Goal: Task Accomplishment & Management: Use online tool/utility

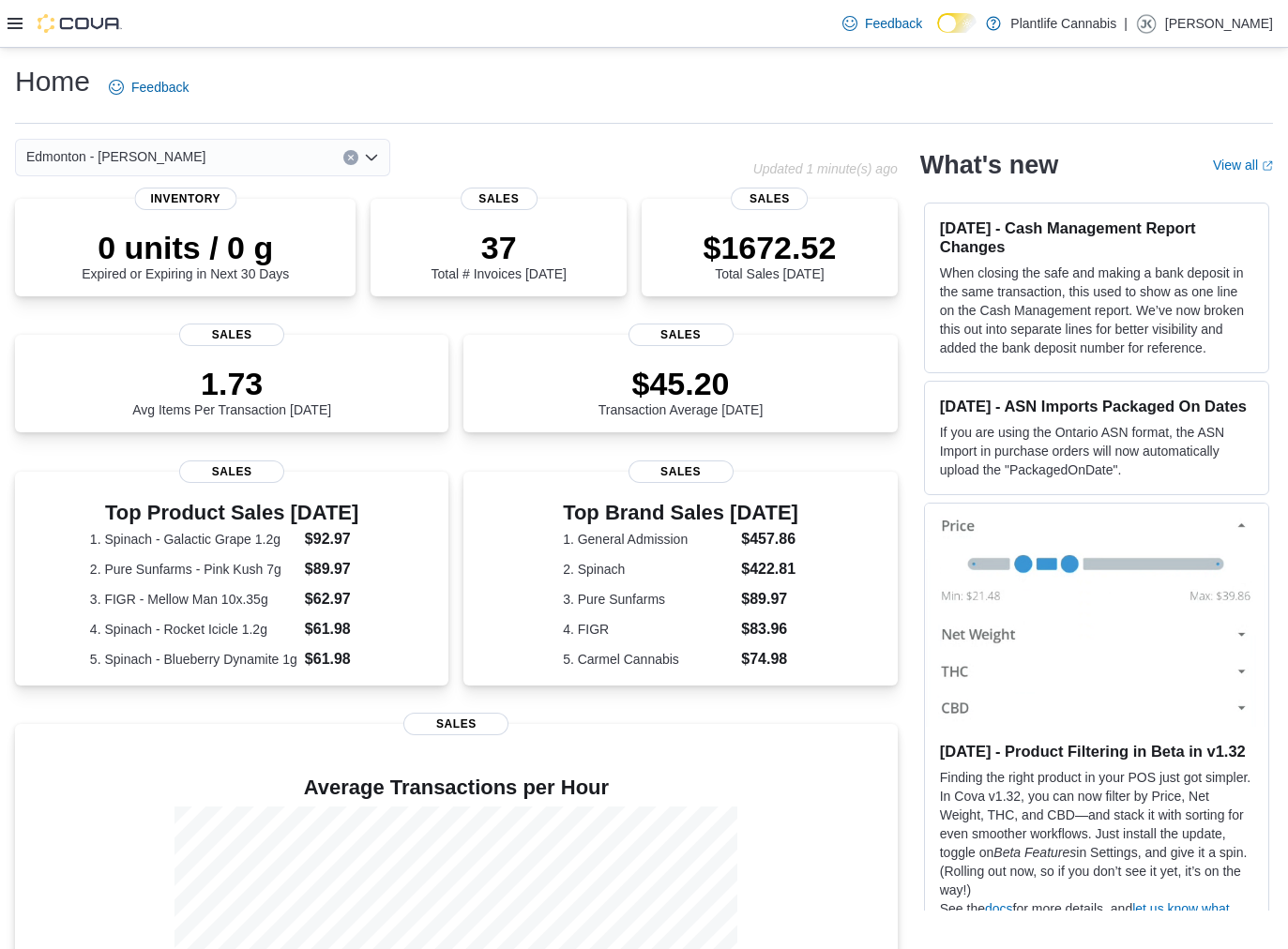
click at [20, 31] on div at bounding box center [65, 23] width 114 height 18
click at [5, 23] on div "Feedback Dark Mode Plantlife Cannabis | [PERSON_NAME]" at bounding box center [644, 23] width 1288 height 47
click at [15, 23] on icon at bounding box center [15, 23] width 15 height 12
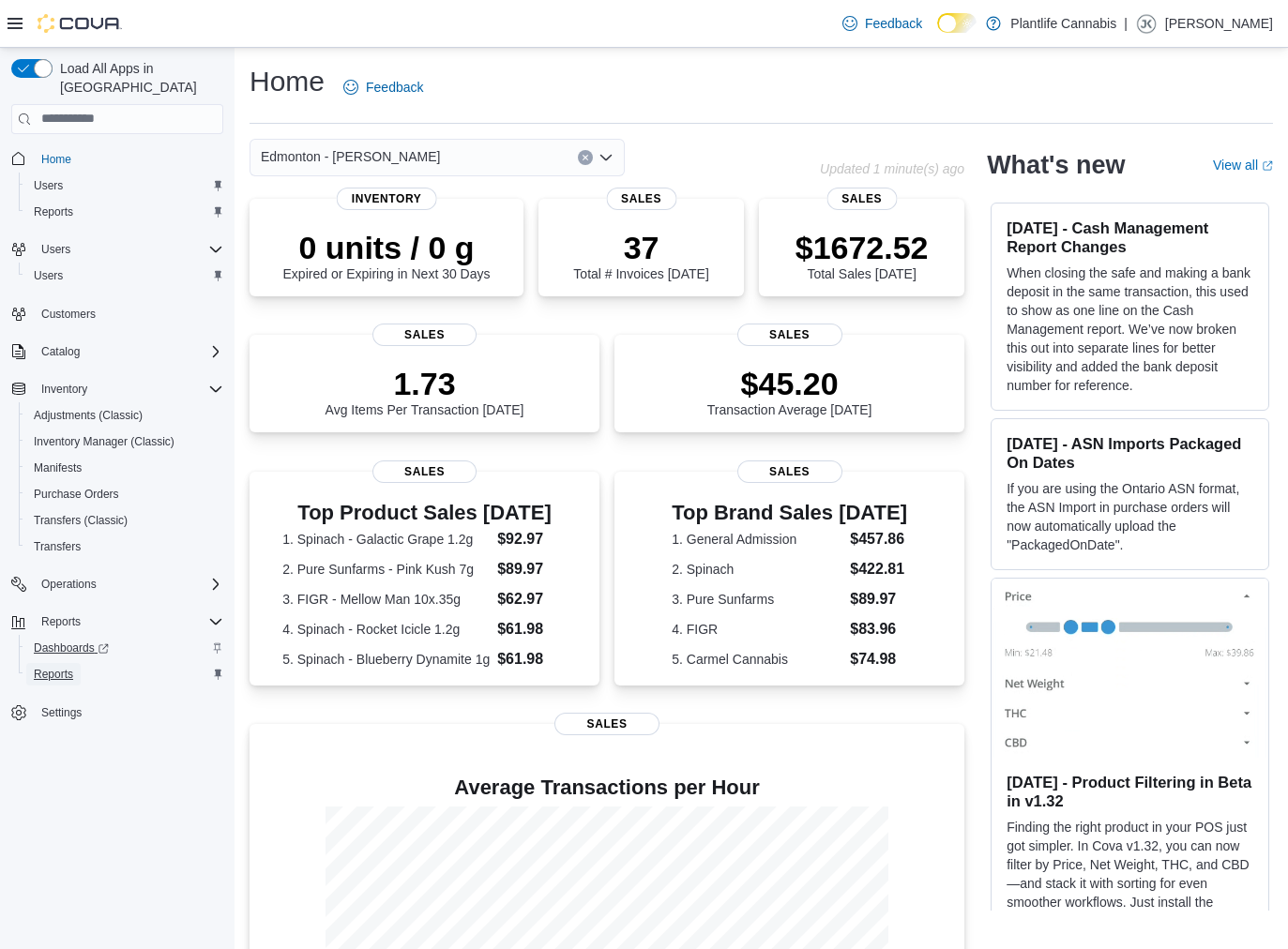
drag, startPoint x: 41, startPoint y: 654, endPoint x: 45, endPoint y: 619, distance: 35.2
click at [41, 667] on span "Reports" at bounding box center [53, 674] width 40 height 15
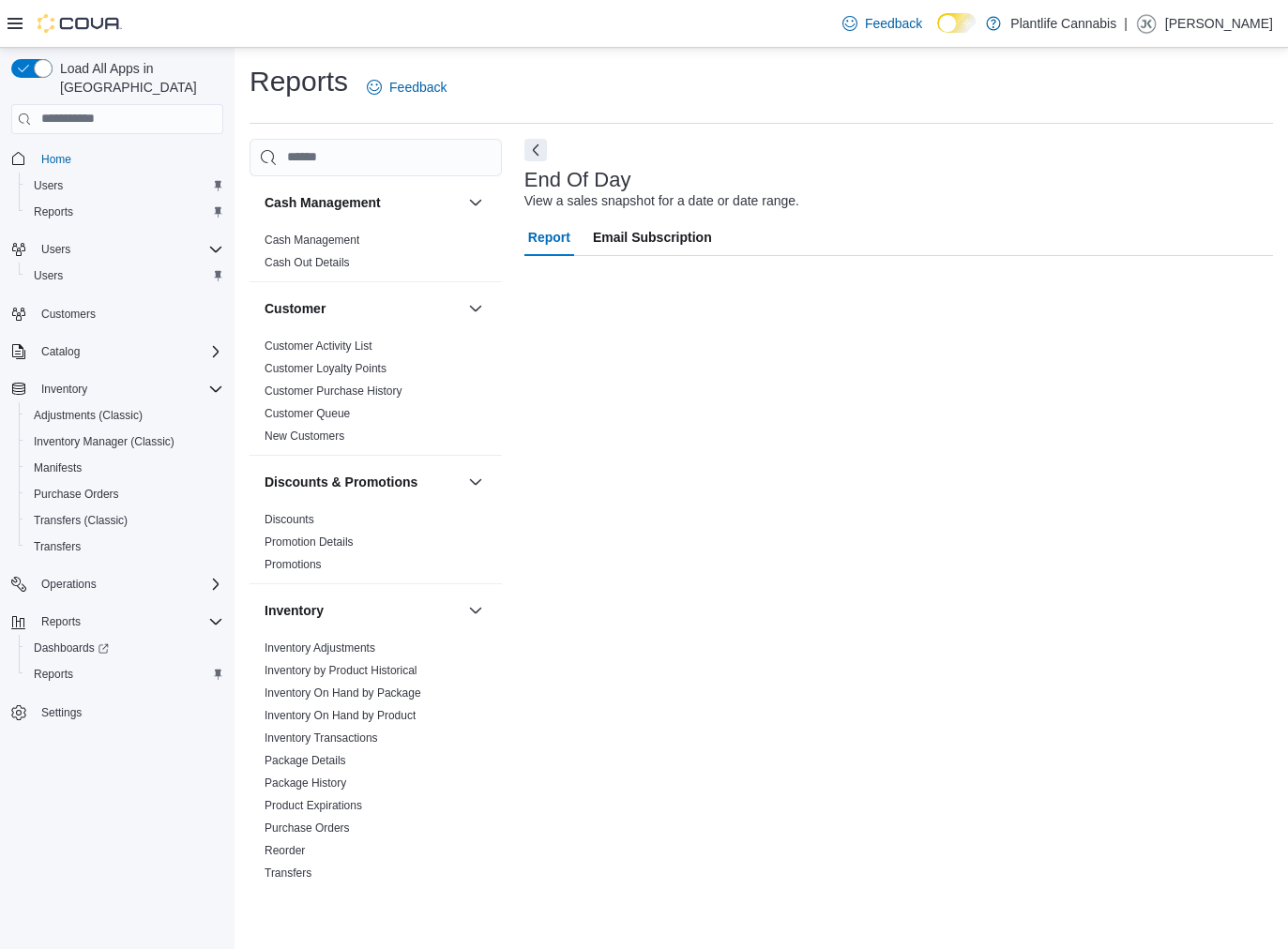
click at [11, 25] on icon at bounding box center [15, 22] width 15 height 15
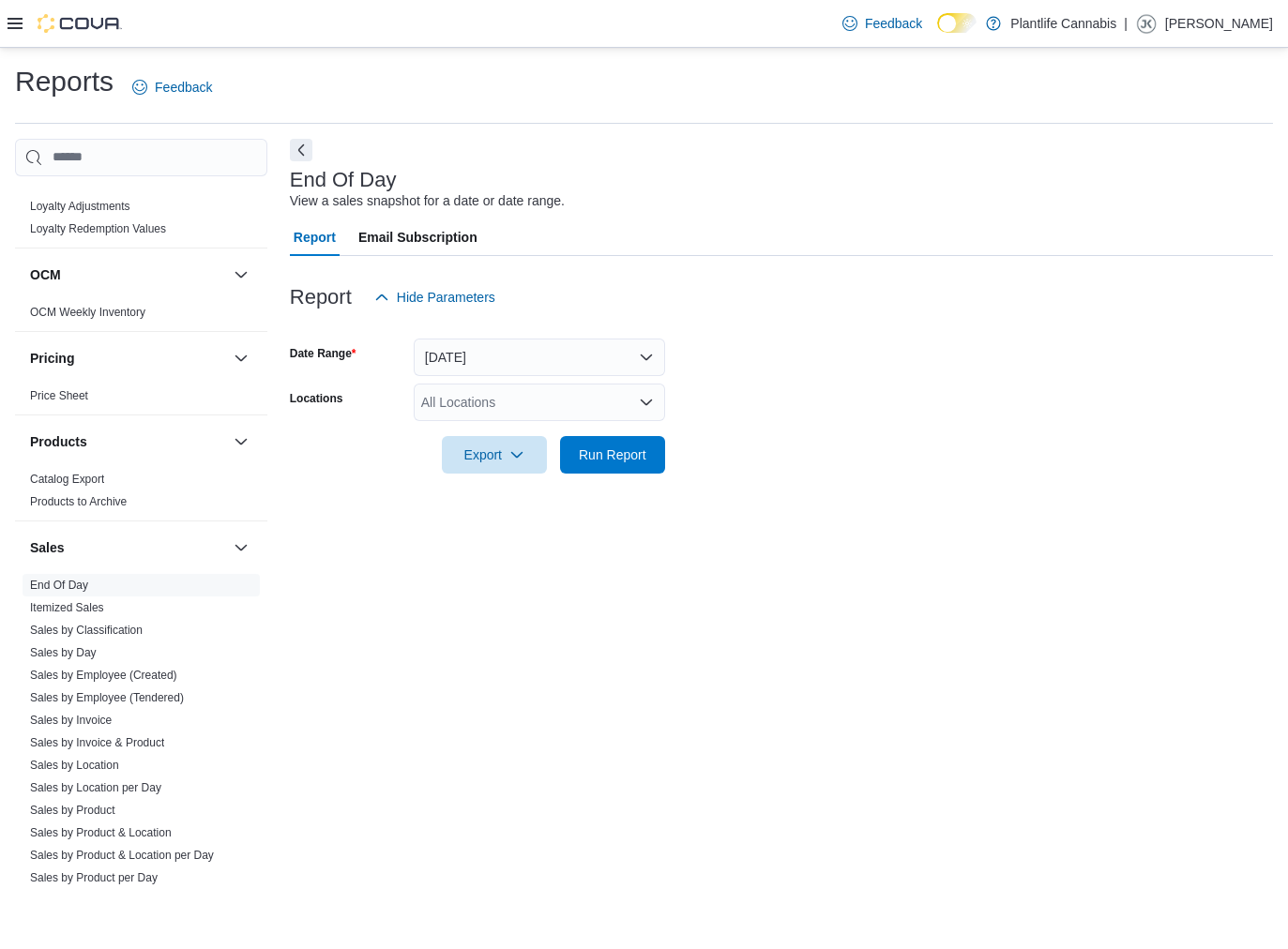
scroll to position [782, 0]
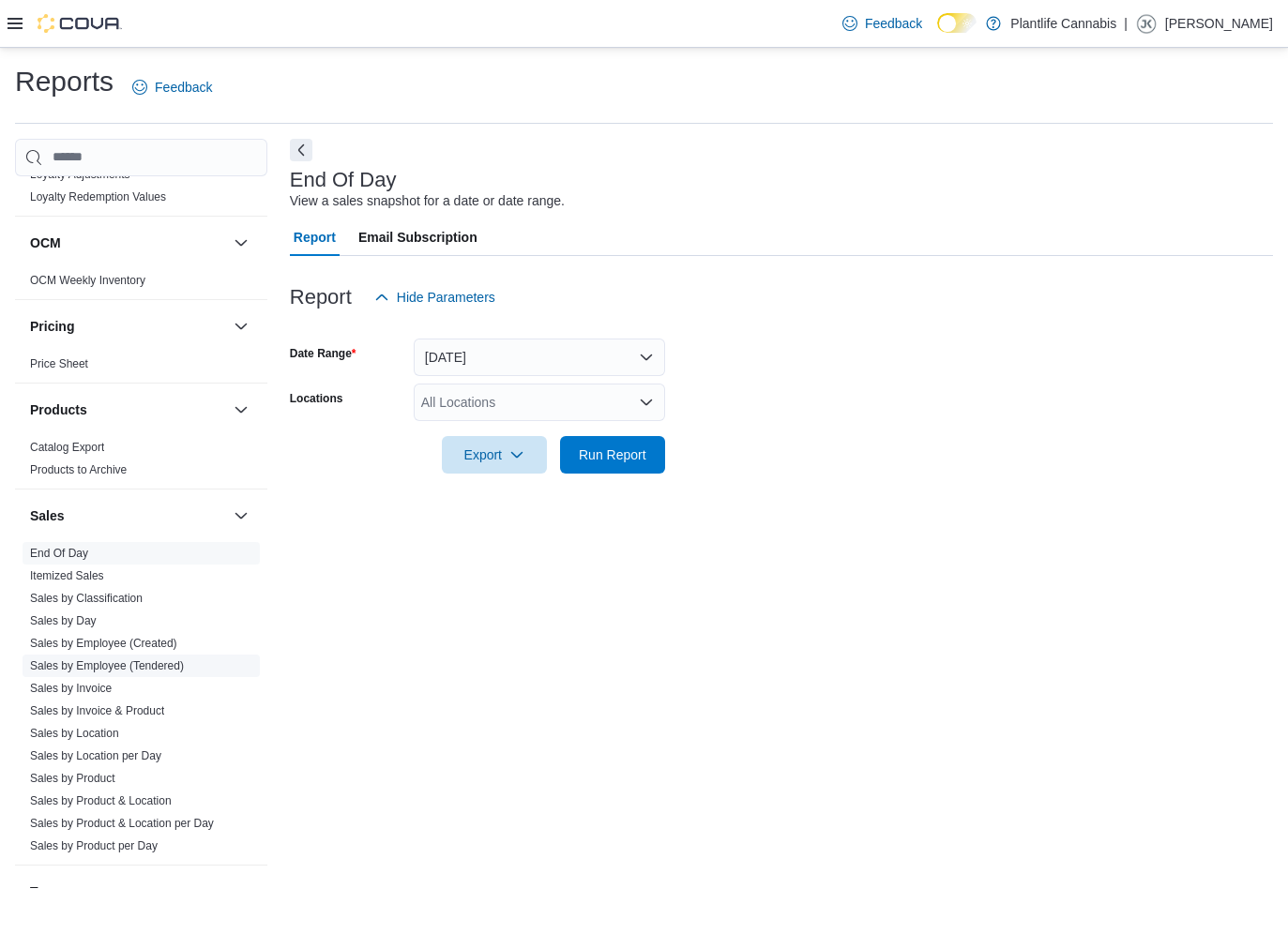
click at [136, 673] on span "Sales by Employee (Tendered)" at bounding box center [140, 665] width 237 height 22
click at [127, 663] on link "Sales by Employee (Tendered)" at bounding box center [107, 666] width 154 height 14
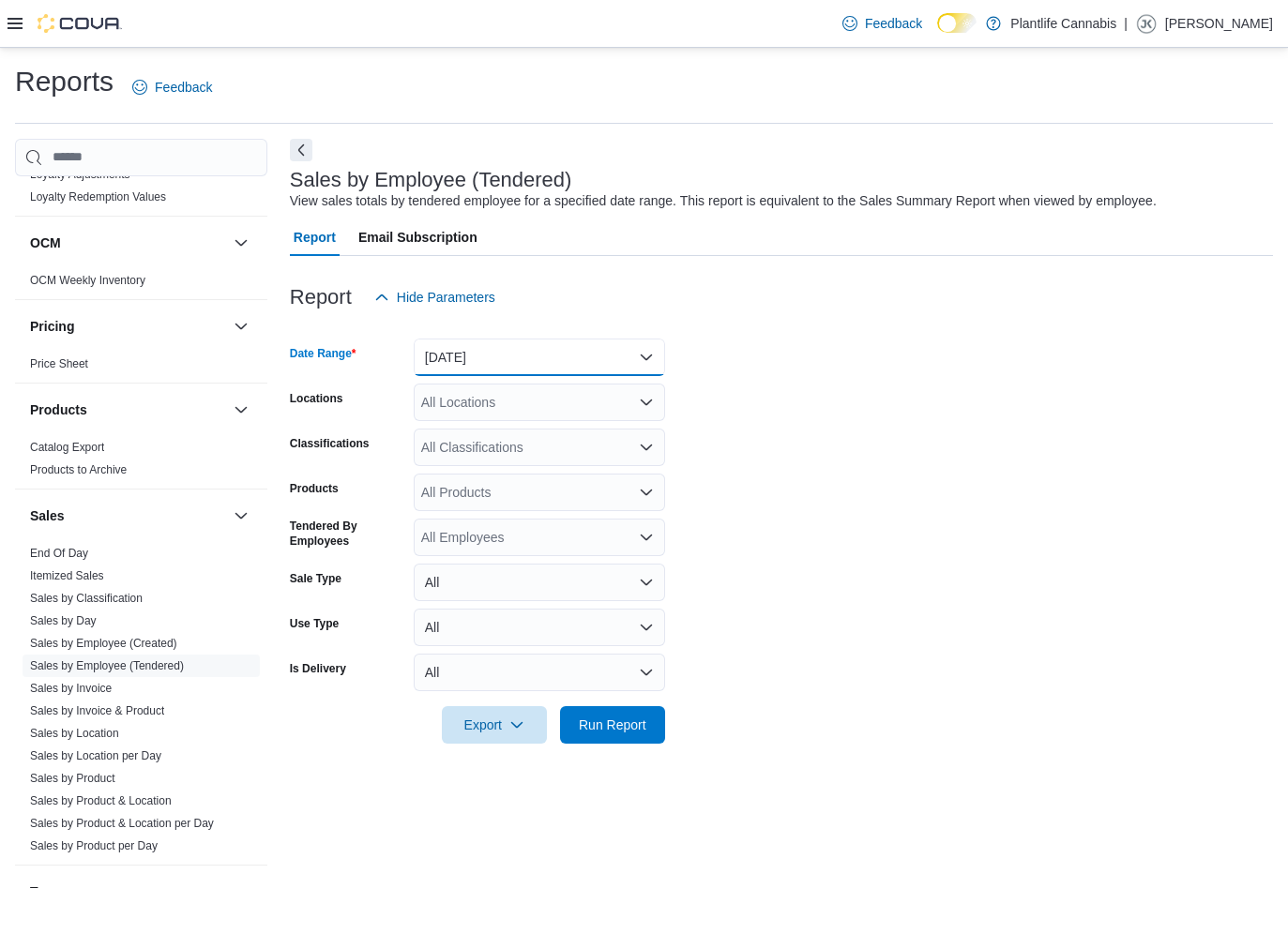
click at [538, 365] on button "Yesterday" at bounding box center [539, 357] width 252 height 38
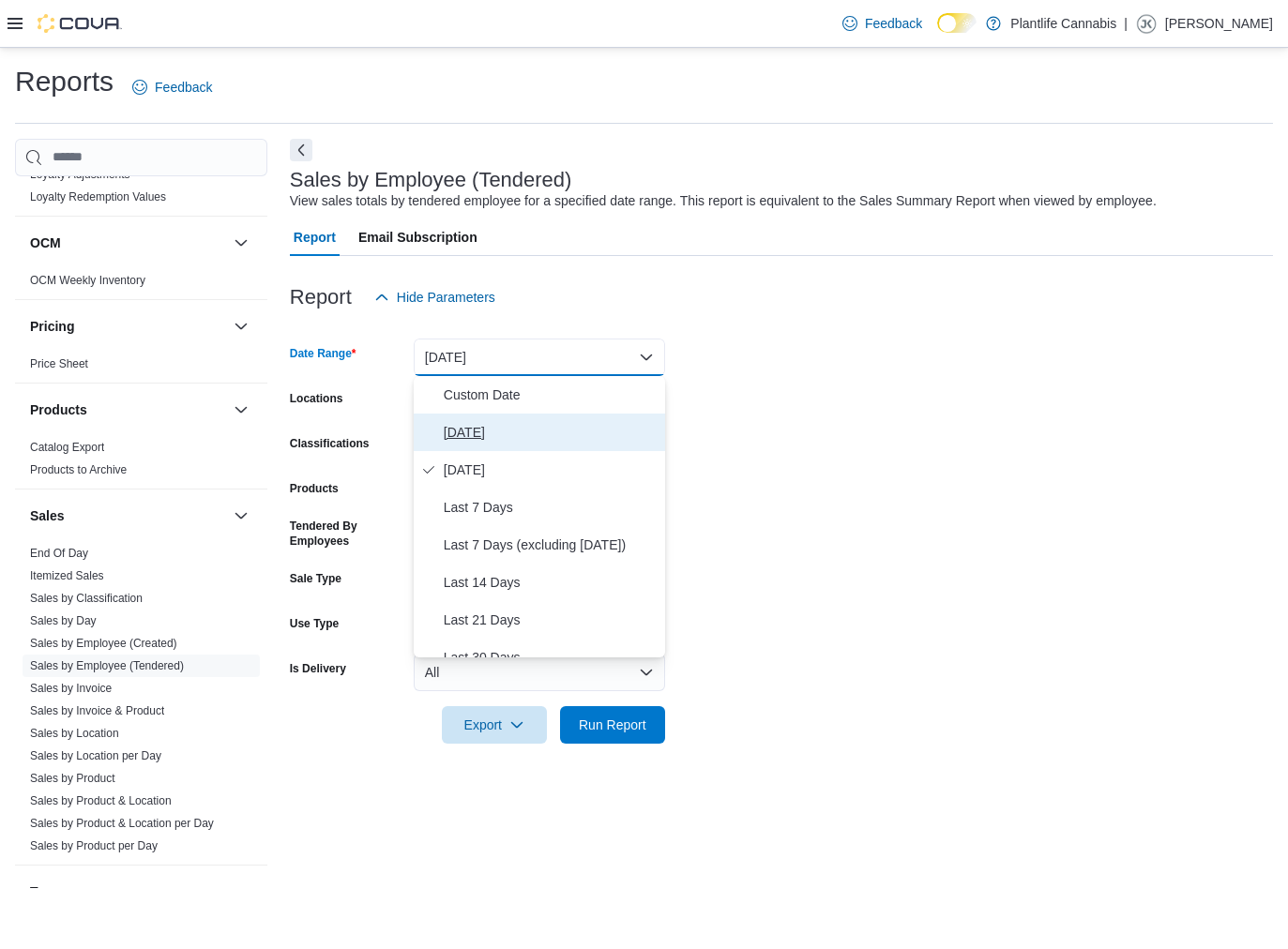
click at [540, 430] on span "Today" at bounding box center [550, 432] width 214 height 22
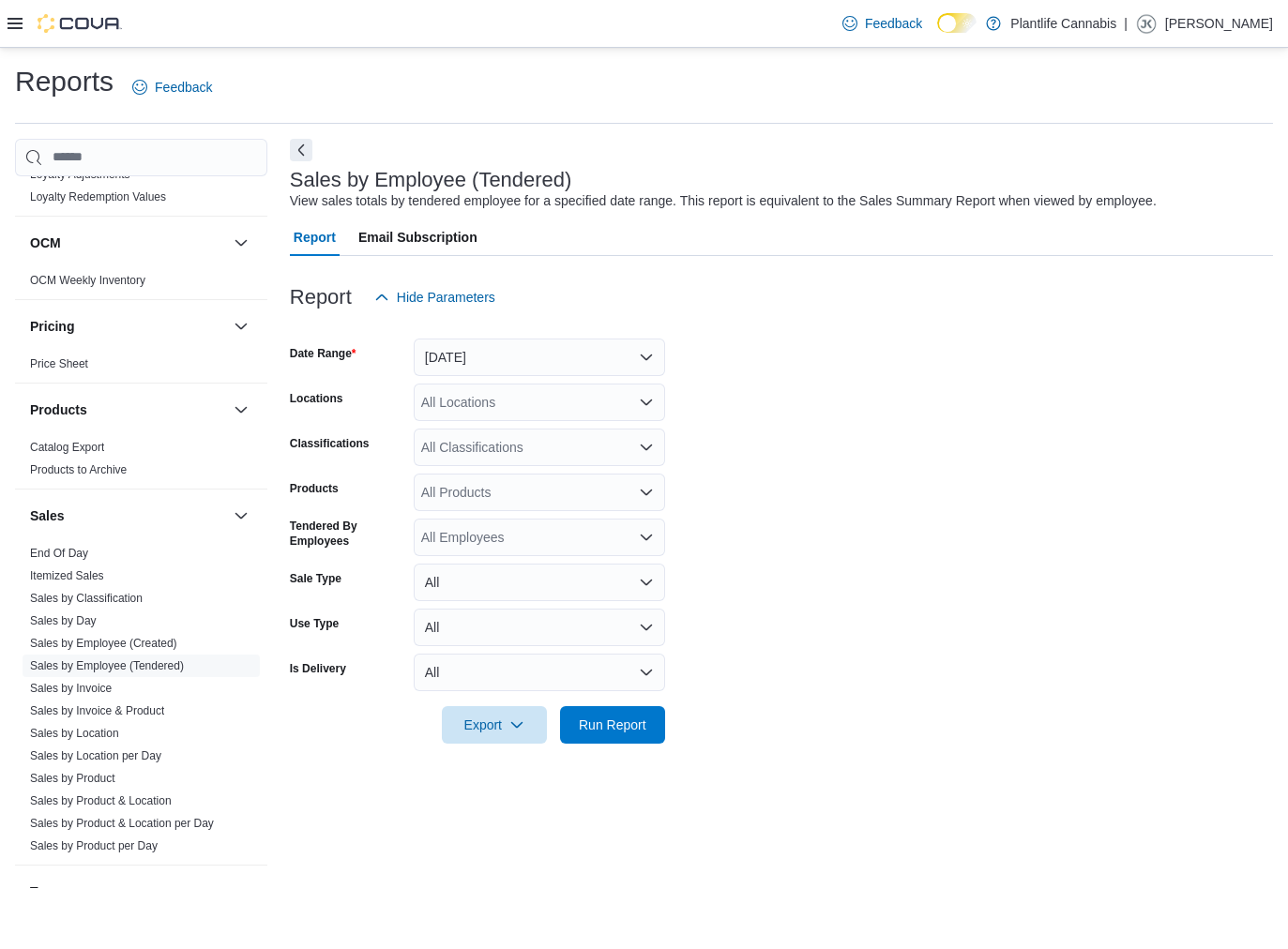
click at [522, 393] on div "All Locations" at bounding box center [539, 402] width 252 height 38
type input "*******"
click at [548, 427] on span "Edmonton - Hollick Kenyon" at bounding box center [552, 434] width 179 height 18
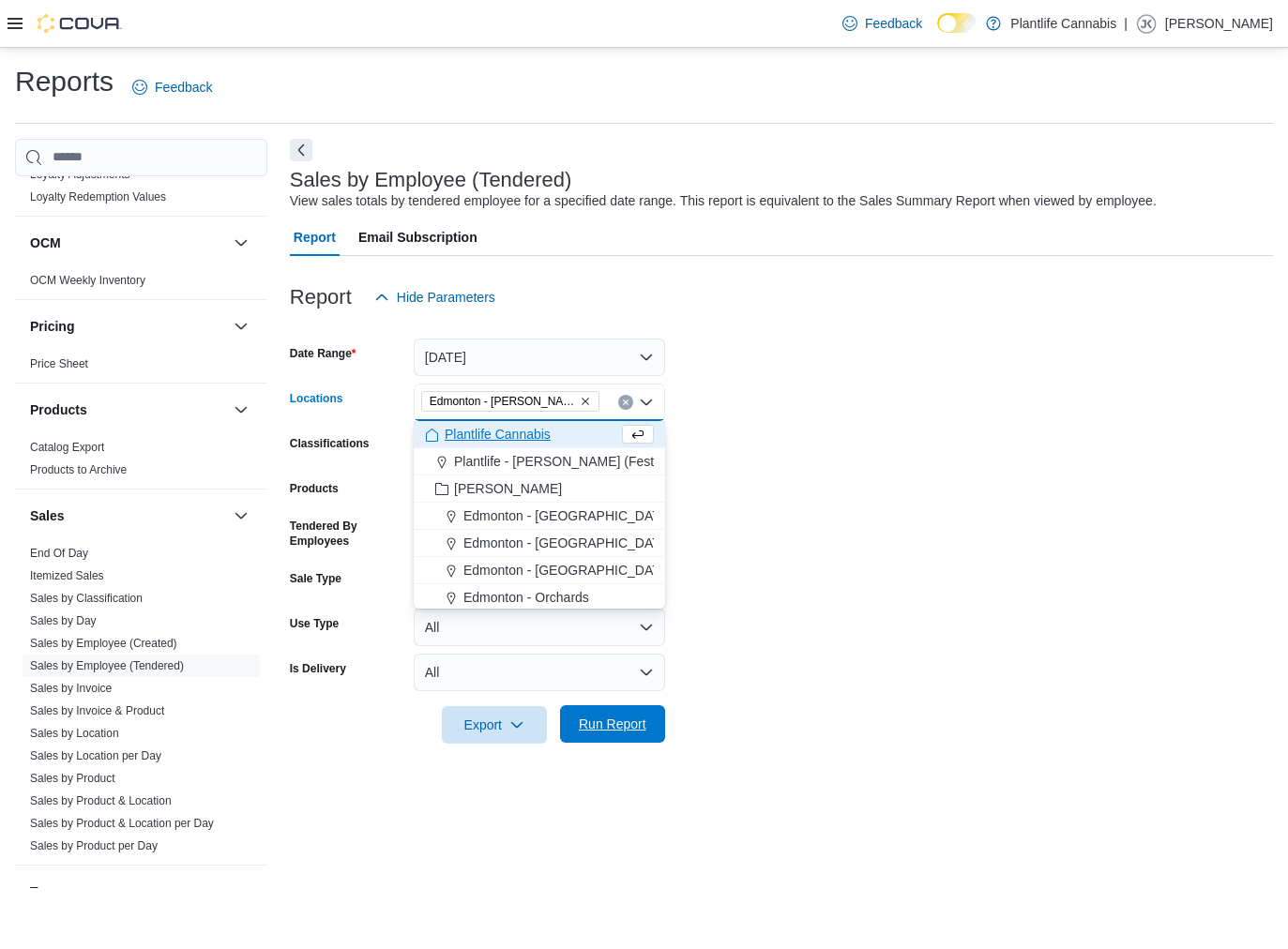
click at [642, 719] on span "Run Report" at bounding box center [613, 723] width 68 height 18
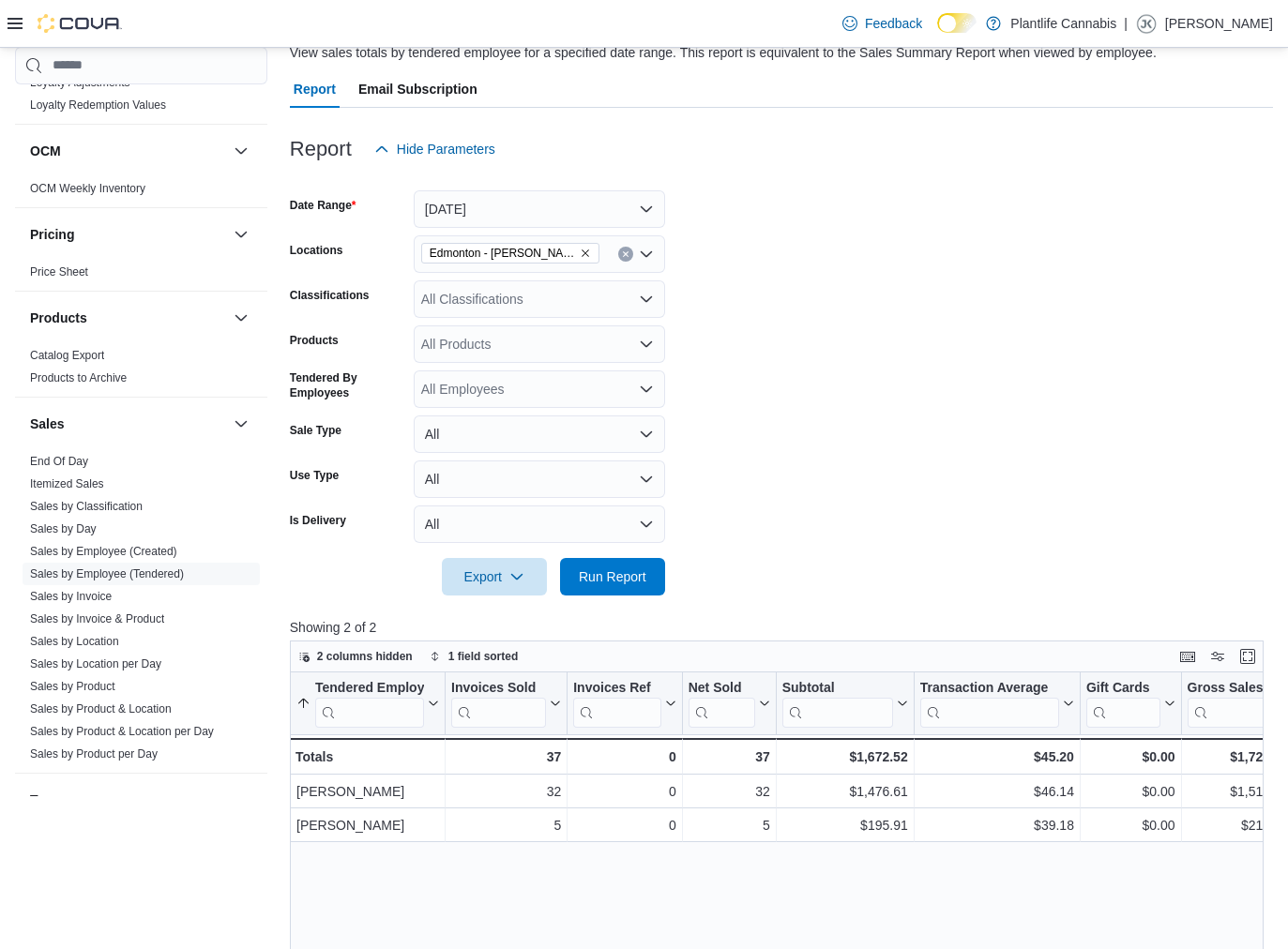
scroll to position [150, 0]
click at [585, 583] on span "Run Report" at bounding box center [612, 573] width 82 height 38
